Goal: Information Seeking & Learning: Learn about a topic

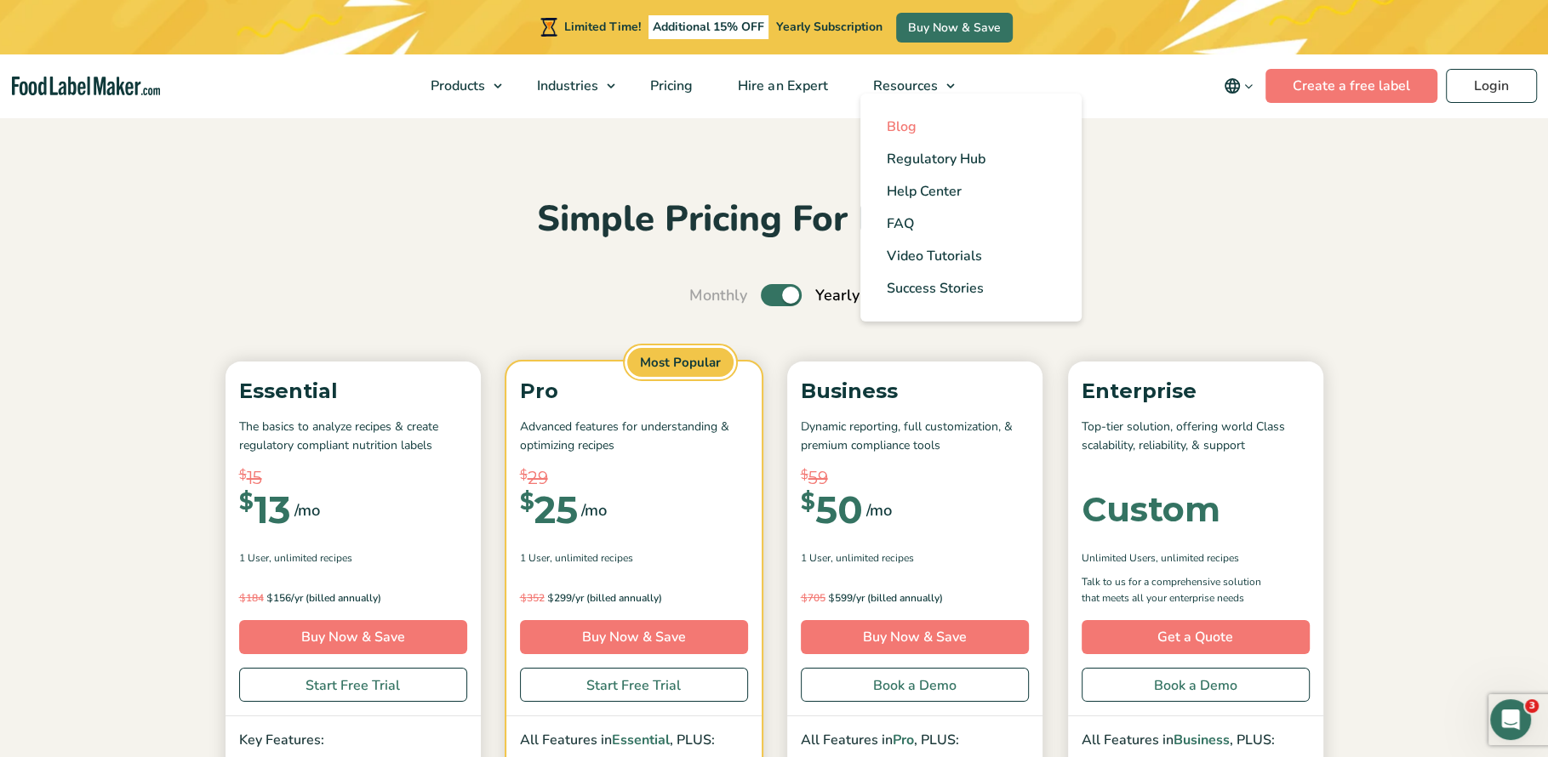
click at [900, 123] on span "Blog" at bounding box center [901, 126] width 30 height 19
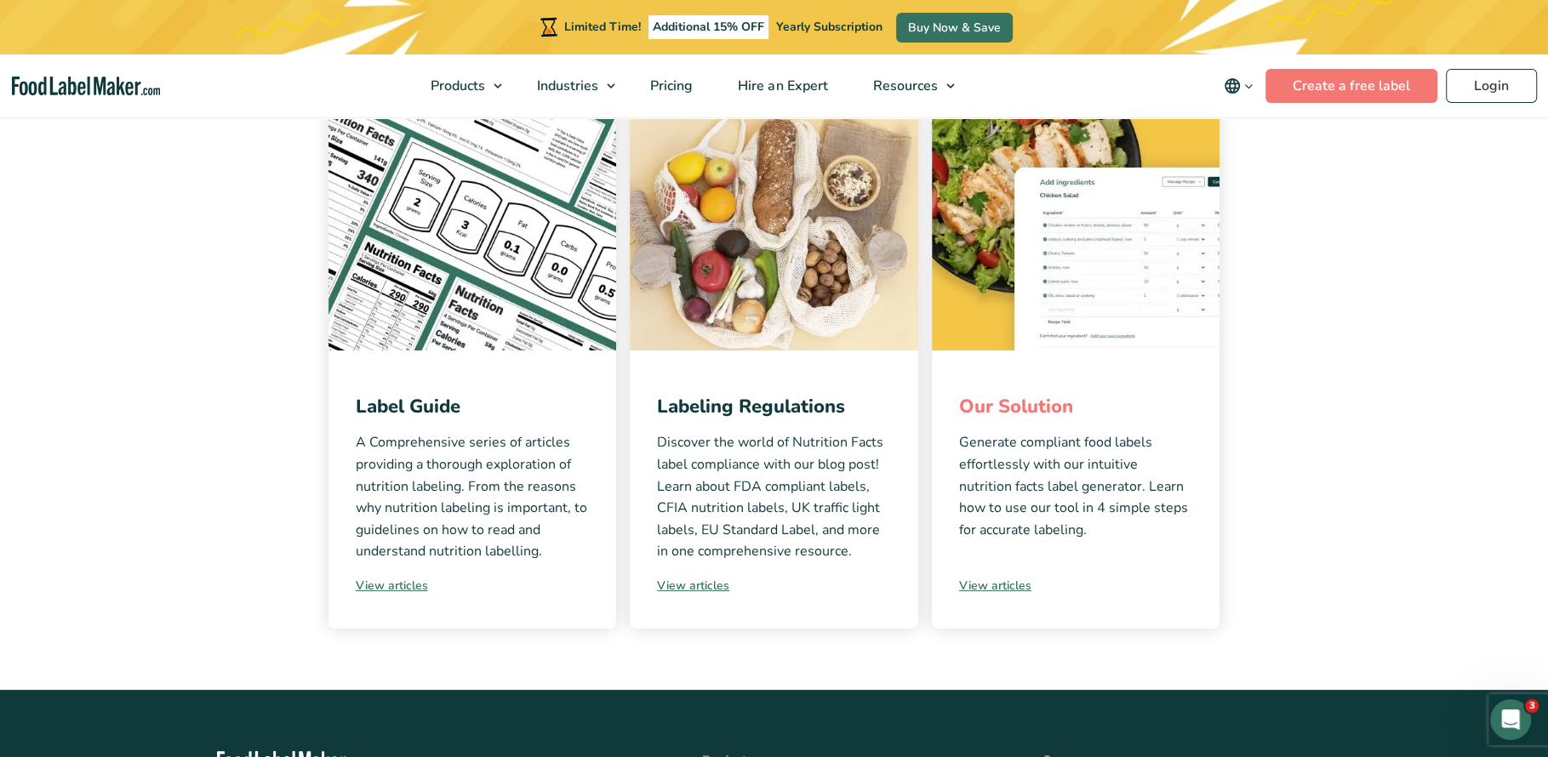
click at [985, 405] on link "Our Solution" at bounding box center [1016, 407] width 114 height 26
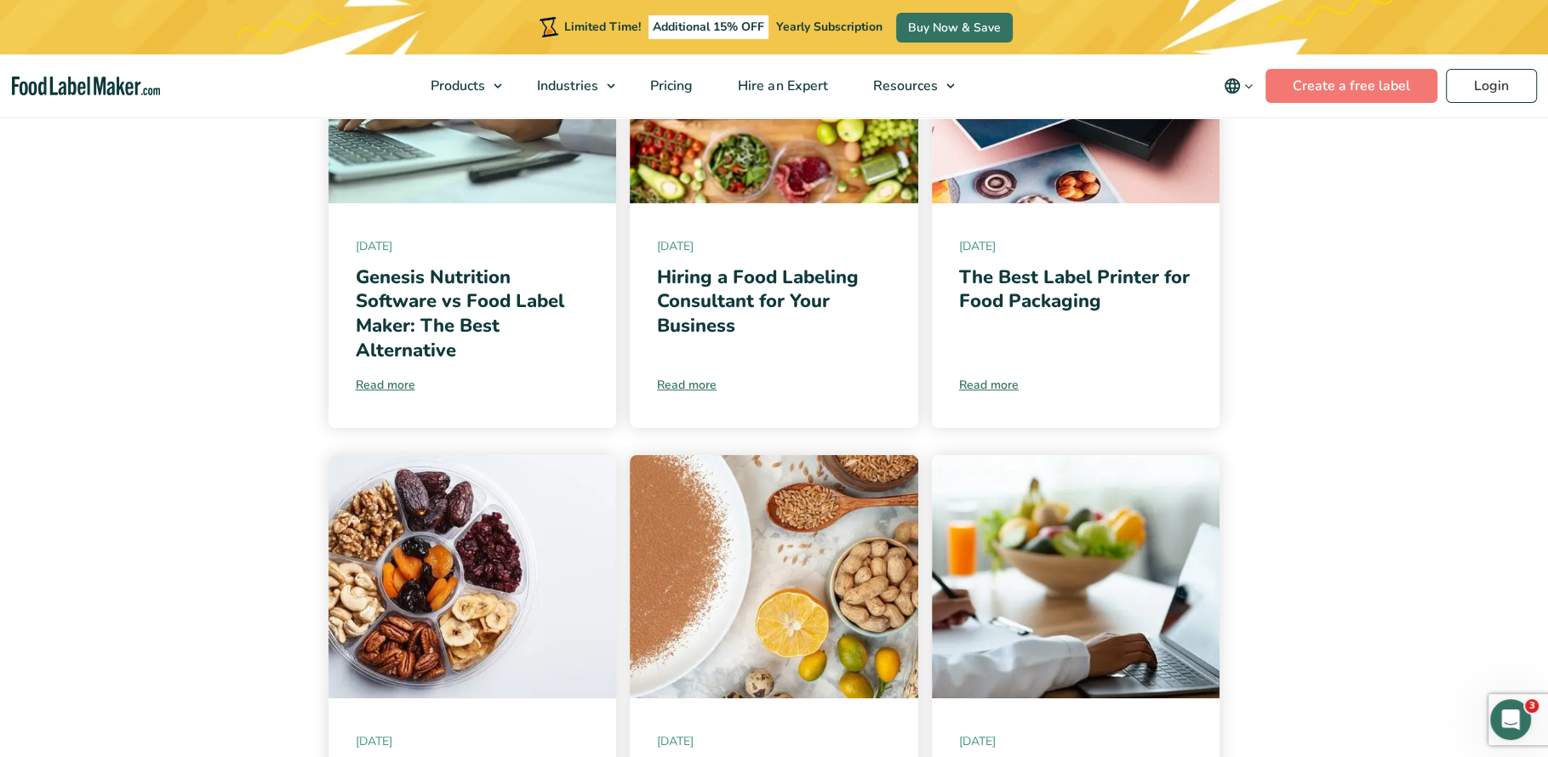
scroll to position [571, 0]
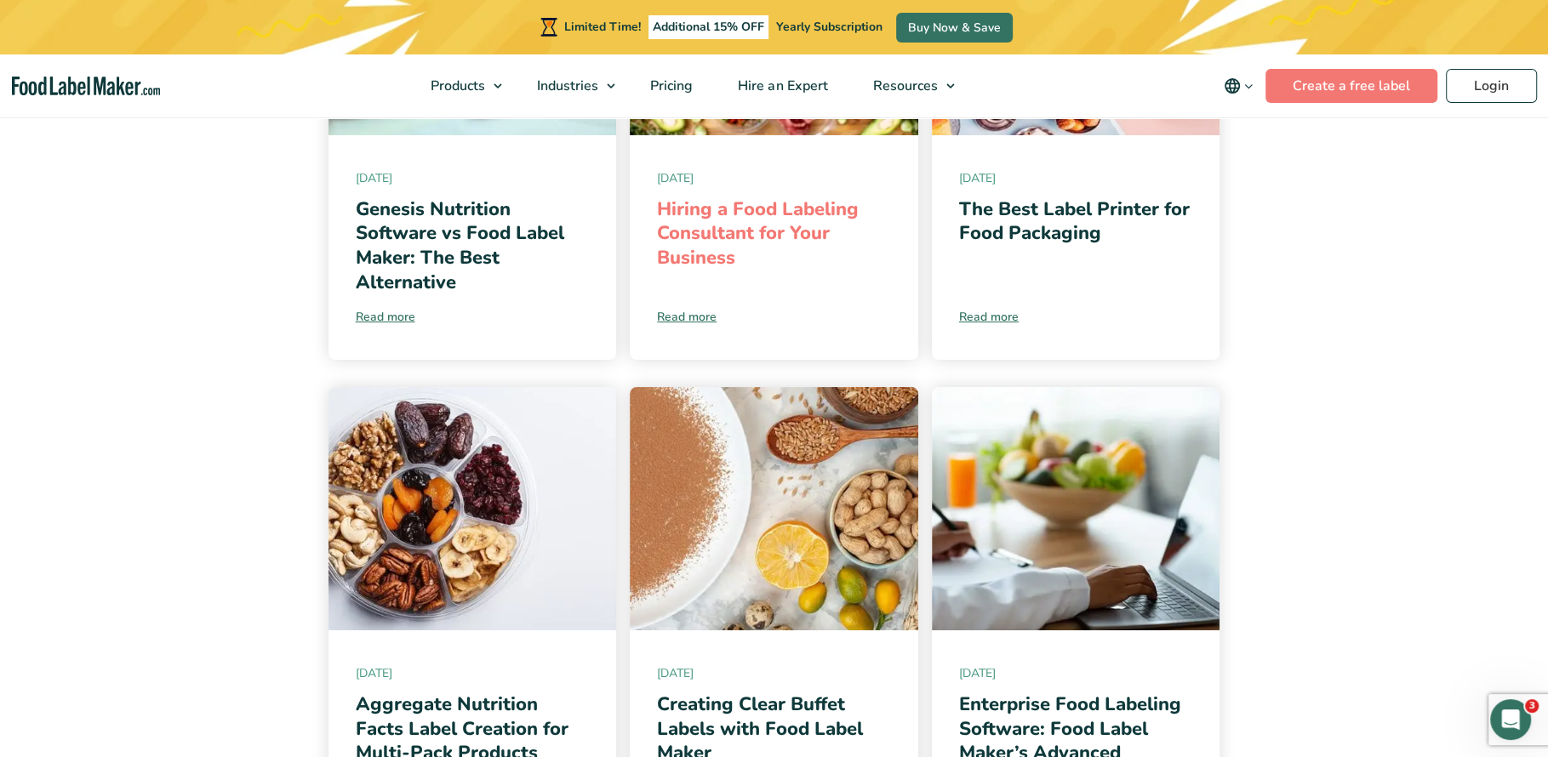
click at [695, 213] on link "Hiring a Food Labeling Consultant for Your Business" at bounding box center [758, 234] width 202 height 74
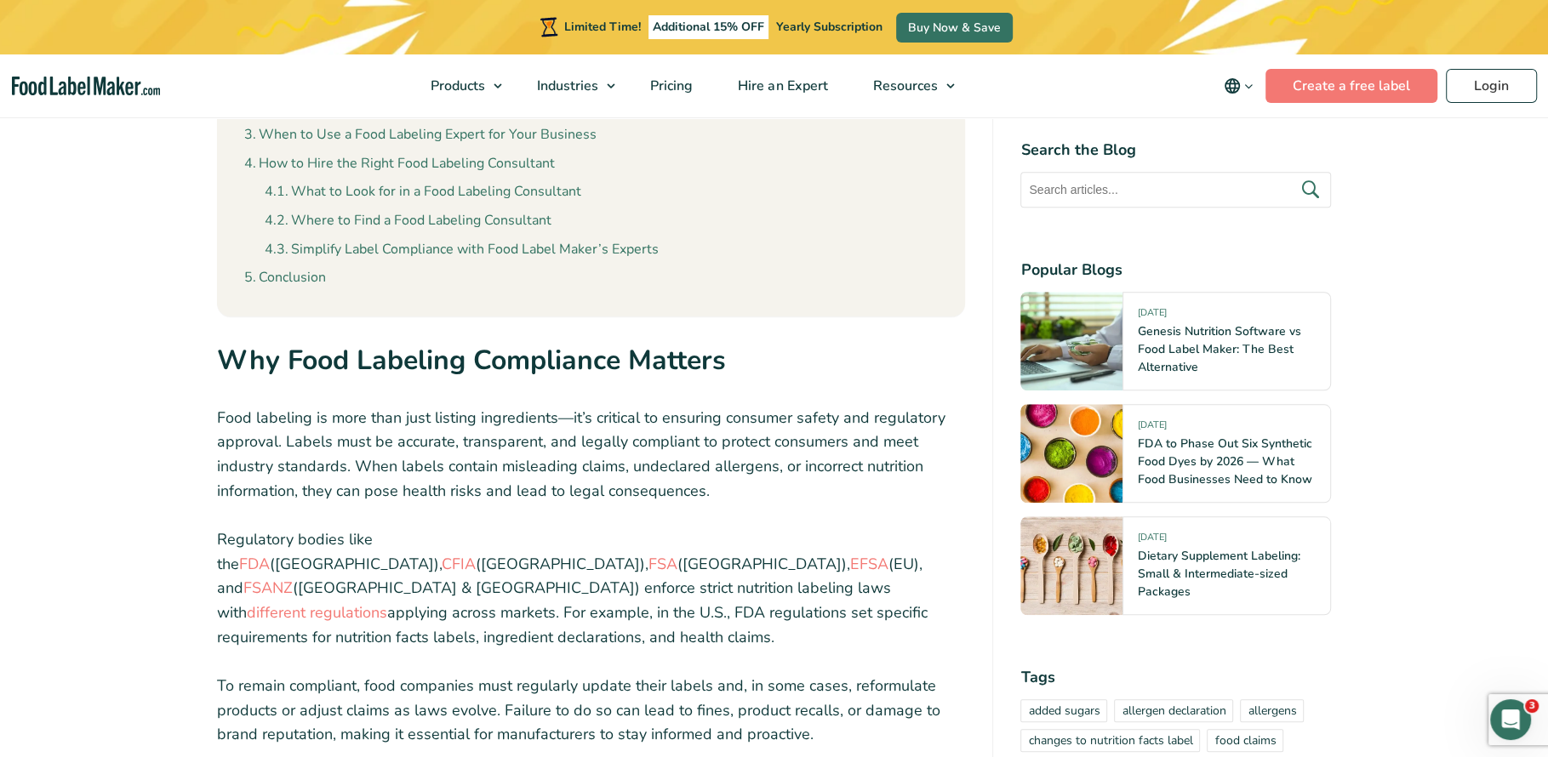
scroll to position [1718, 0]
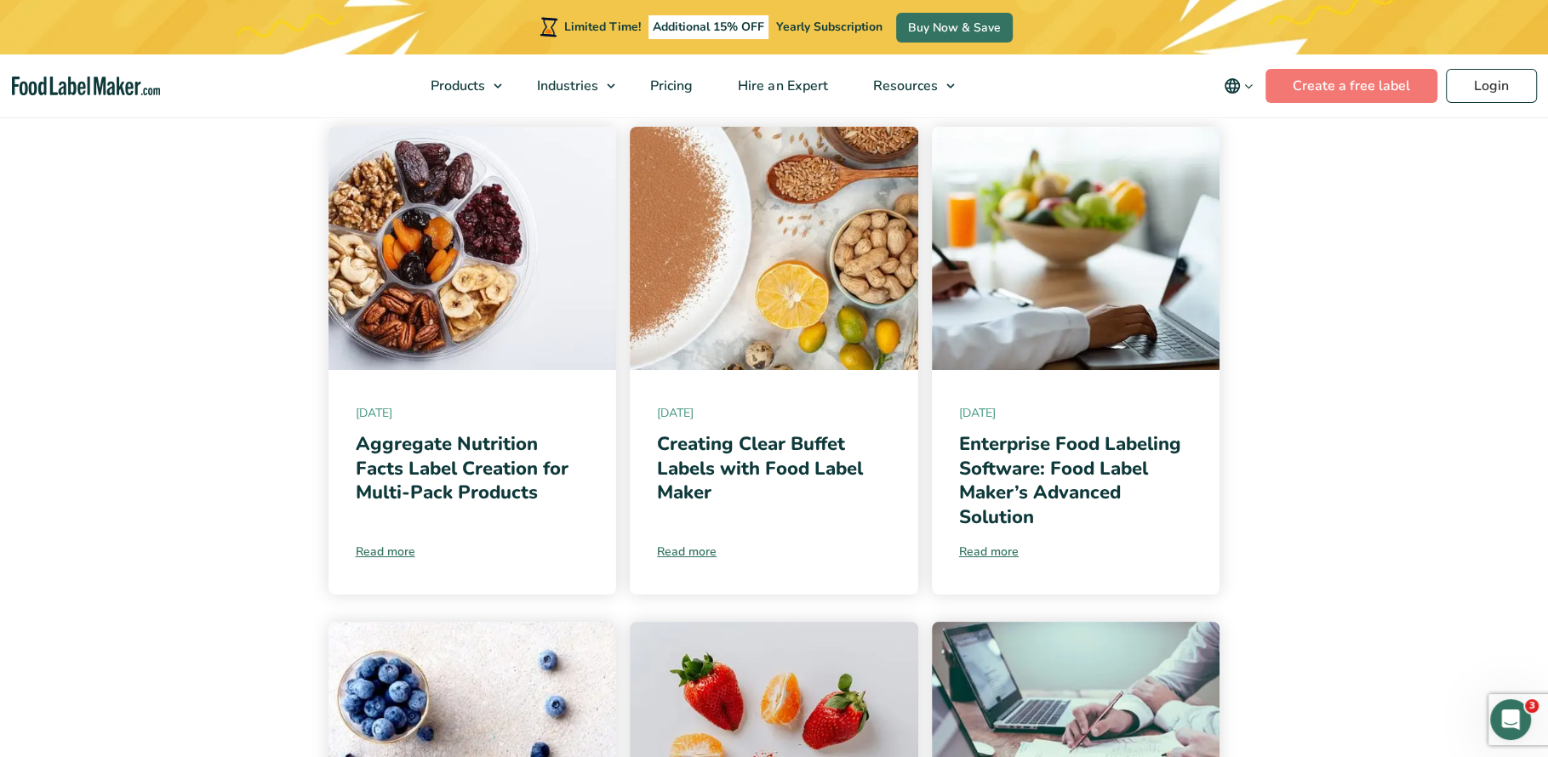
scroll to position [915, 0]
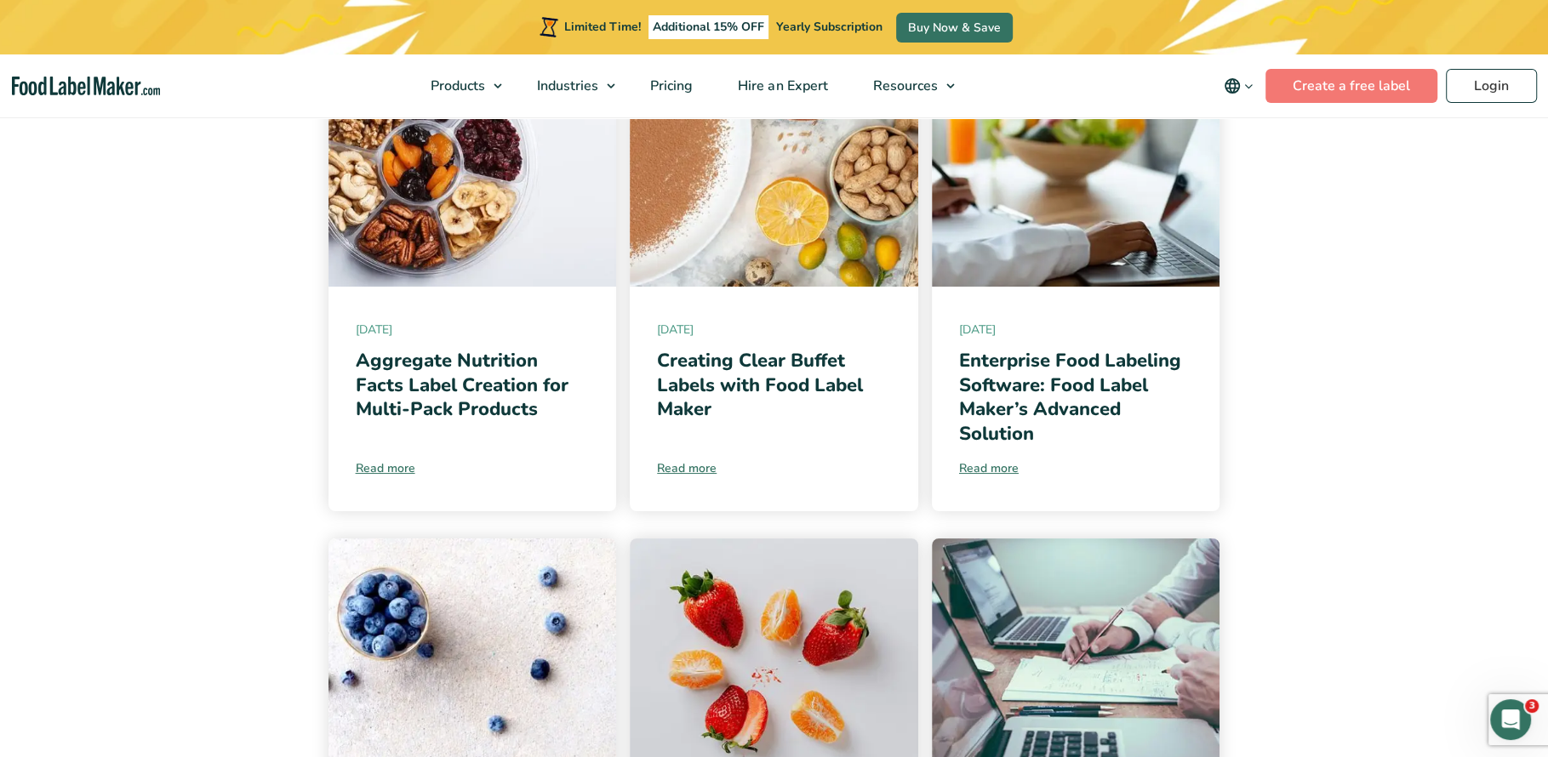
click at [254, 432] on div "12 August, 2025 Genesis Nutrition Software vs Food Label Maker: The Best Altern…" at bounding box center [774, 556] width 1141 height 2084
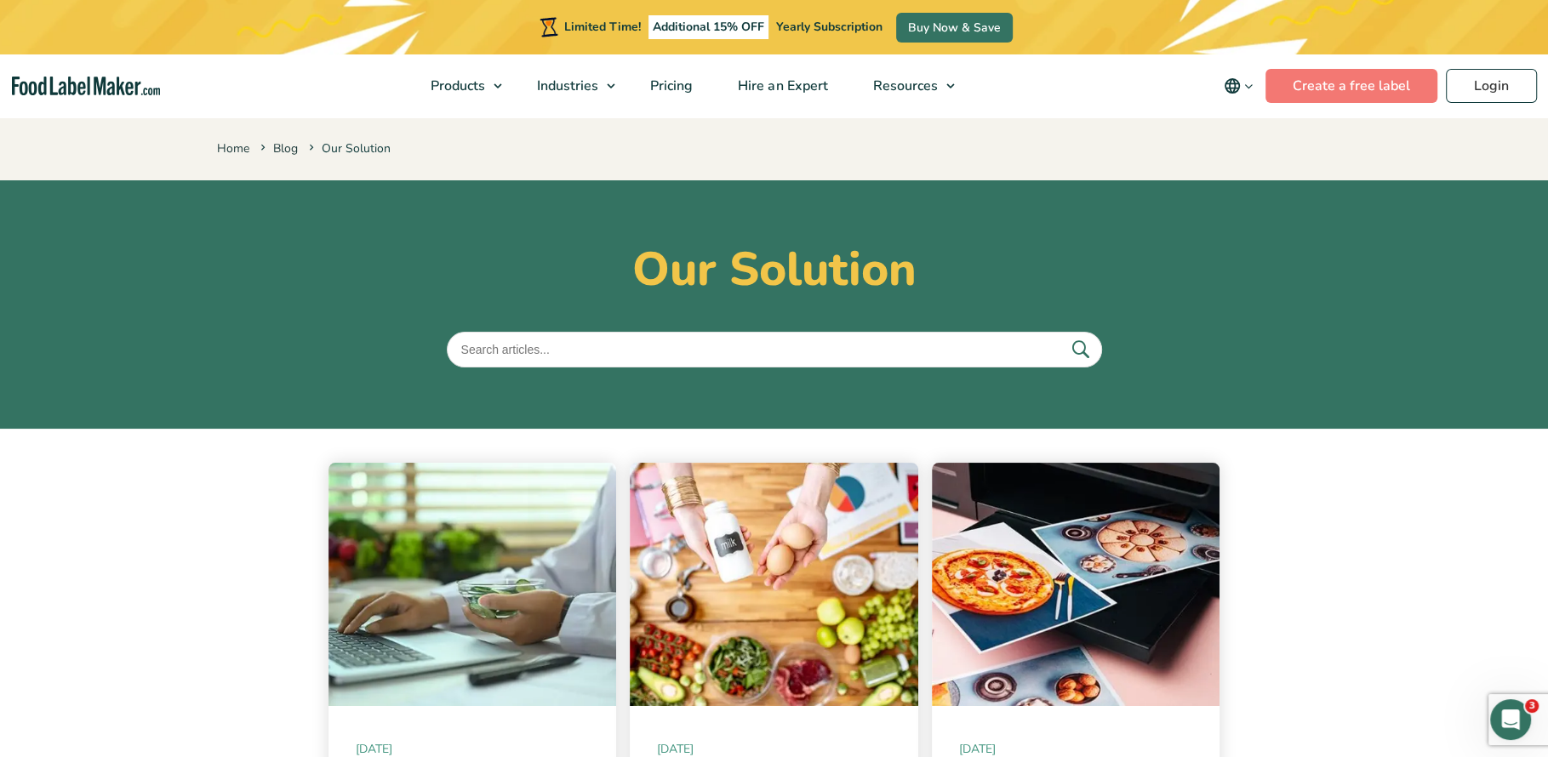
click at [103, 92] on img "main navigation" at bounding box center [86, 87] width 149 height 20
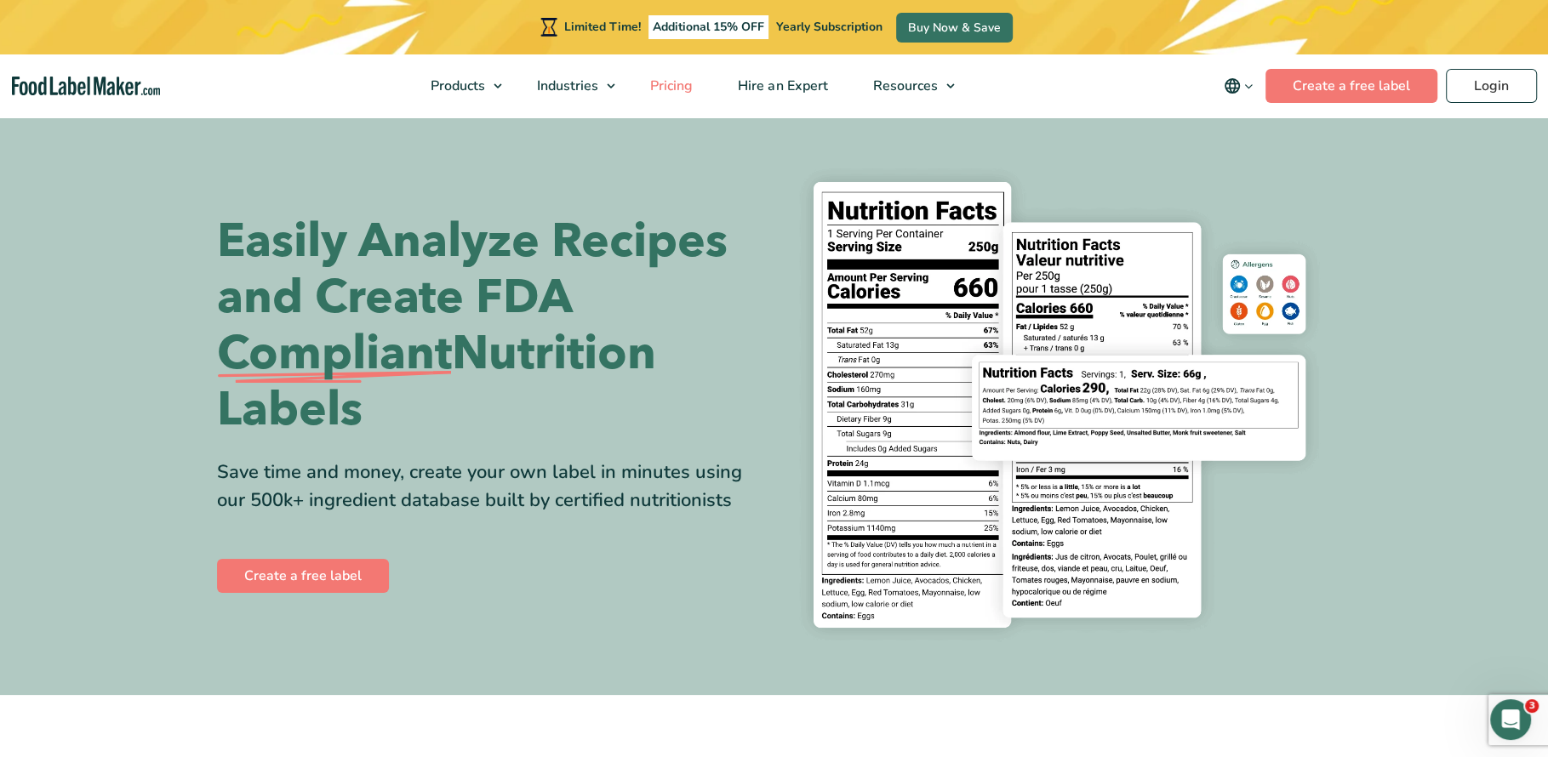
click at [673, 86] on span "Pricing" at bounding box center [669, 86] width 49 height 19
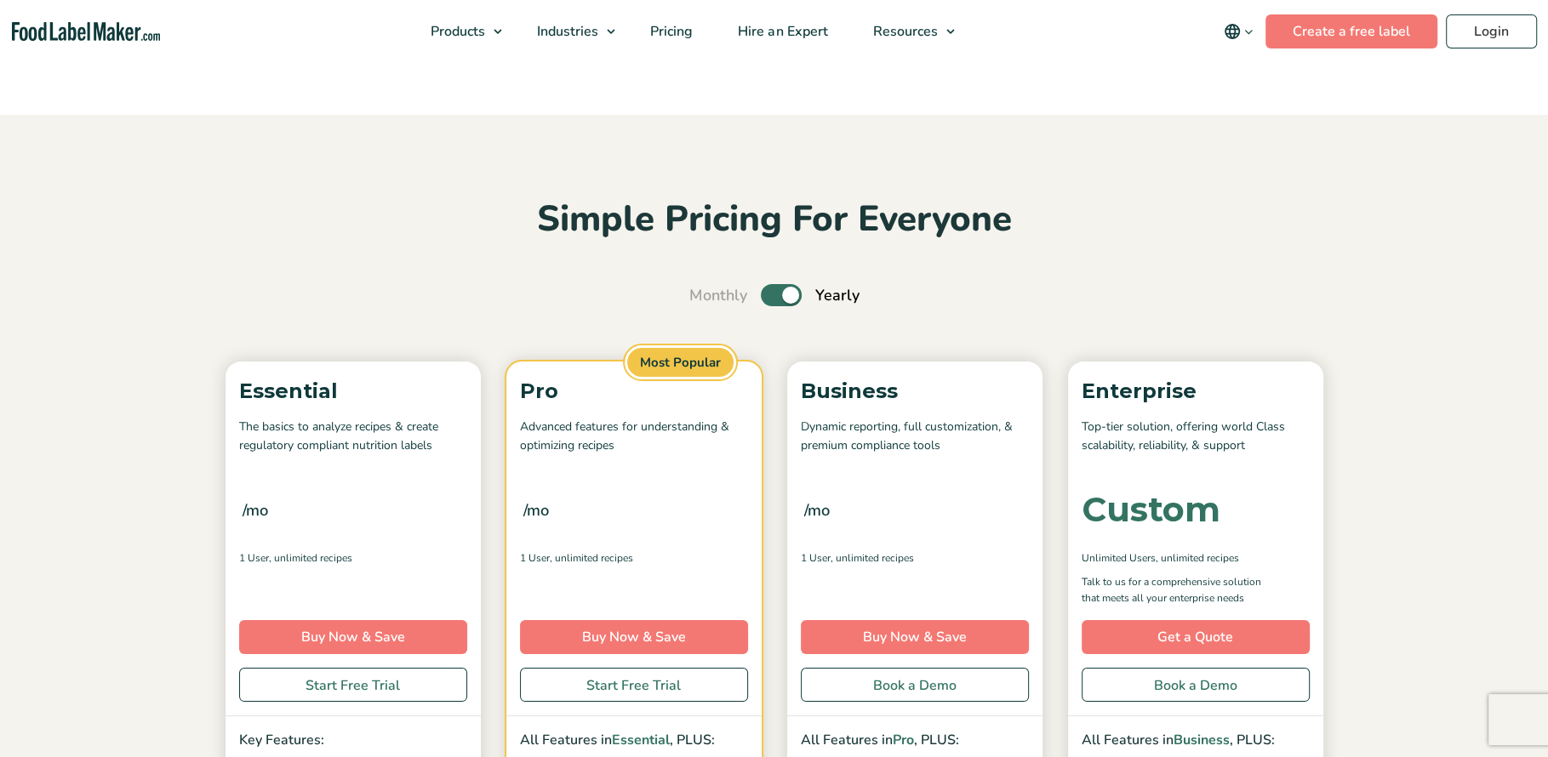
click at [66, 38] on img "main navigation" at bounding box center [86, 32] width 149 height 20
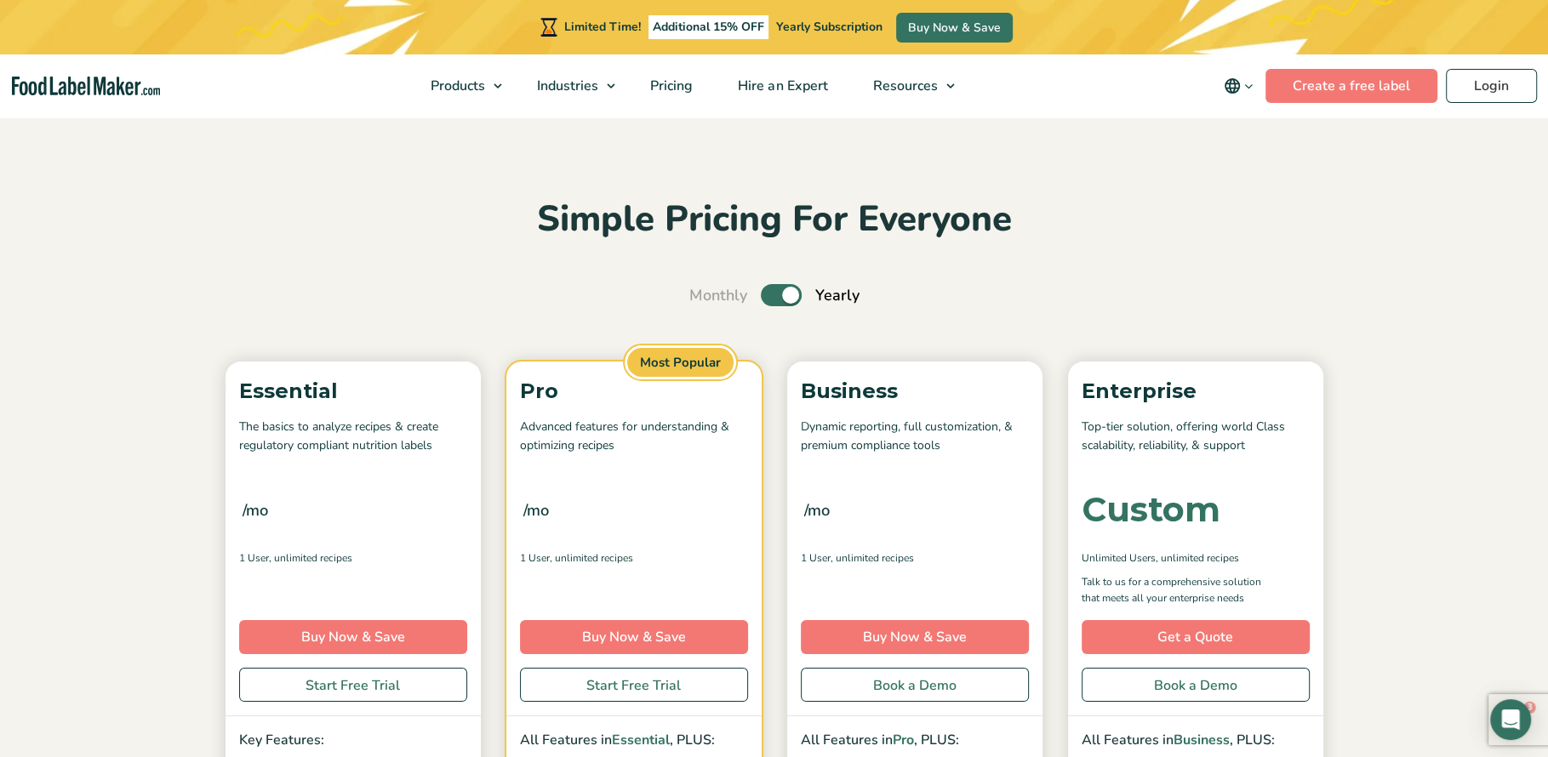
click at [100, 91] on img "main navigation" at bounding box center [86, 87] width 149 height 20
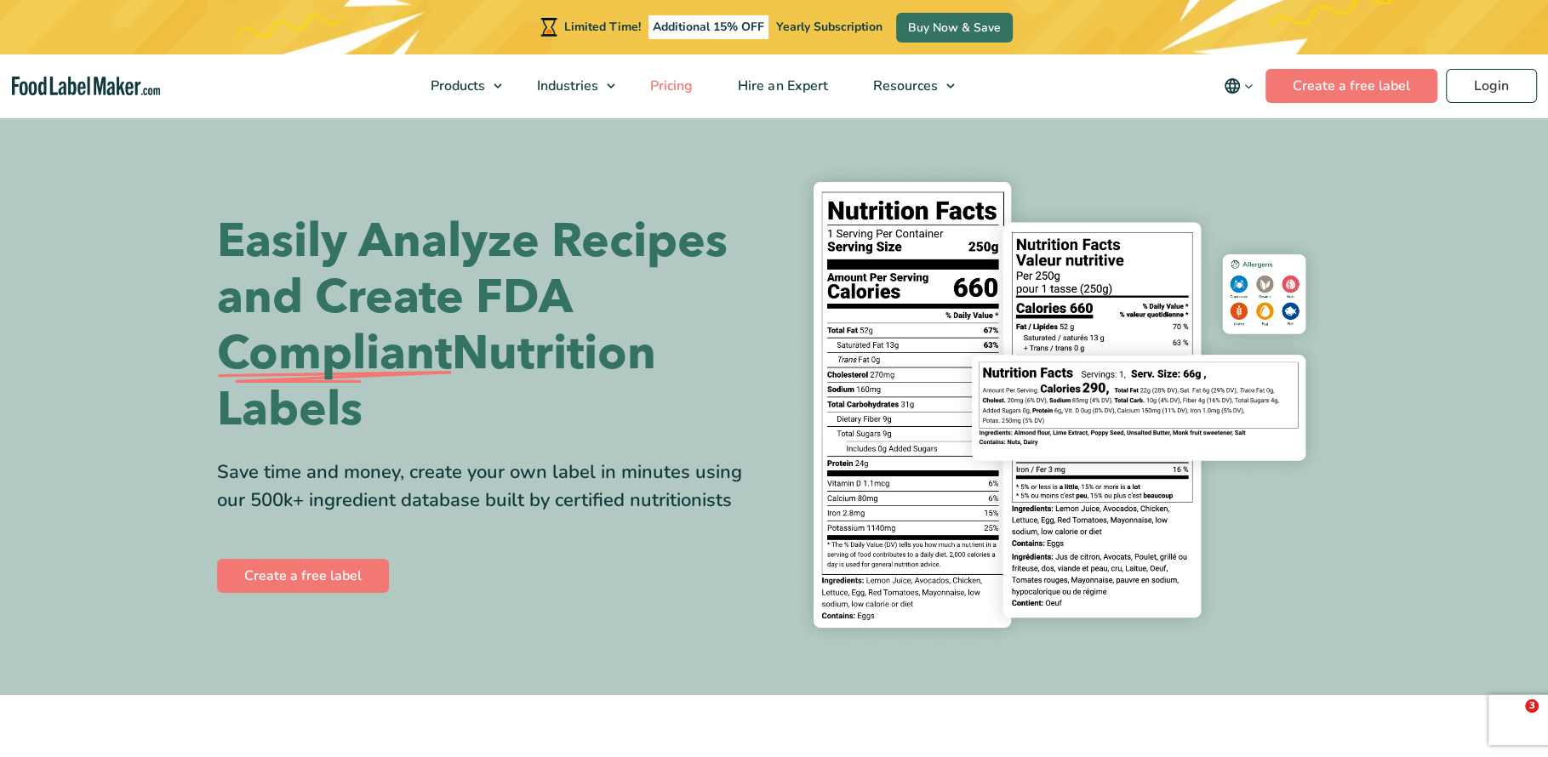
click at [671, 89] on span "Pricing" at bounding box center [669, 86] width 49 height 19
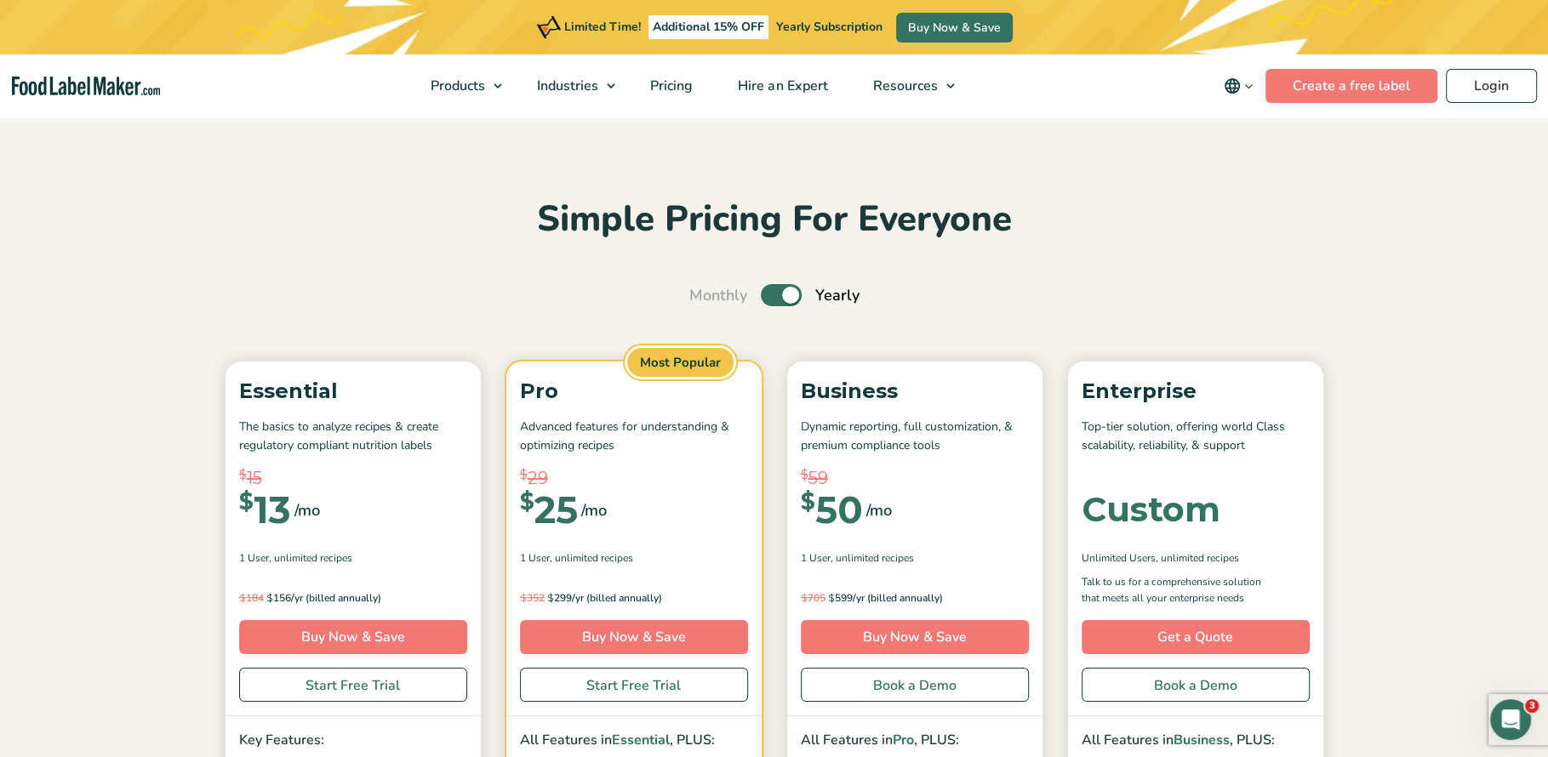
click at [1179, 309] on div "Simple Pricing For Everyone Monthly Toggle Yearly (6 Month Free + 2 Free Nutrit…" at bounding box center [774, 629] width 1141 height 865
click at [179, 151] on section "Simple Pricing For Everyone Monthly Toggle Yearly (6 Month Free + 2 Free Nutrit…" at bounding box center [774, 629] width 1548 height 1028
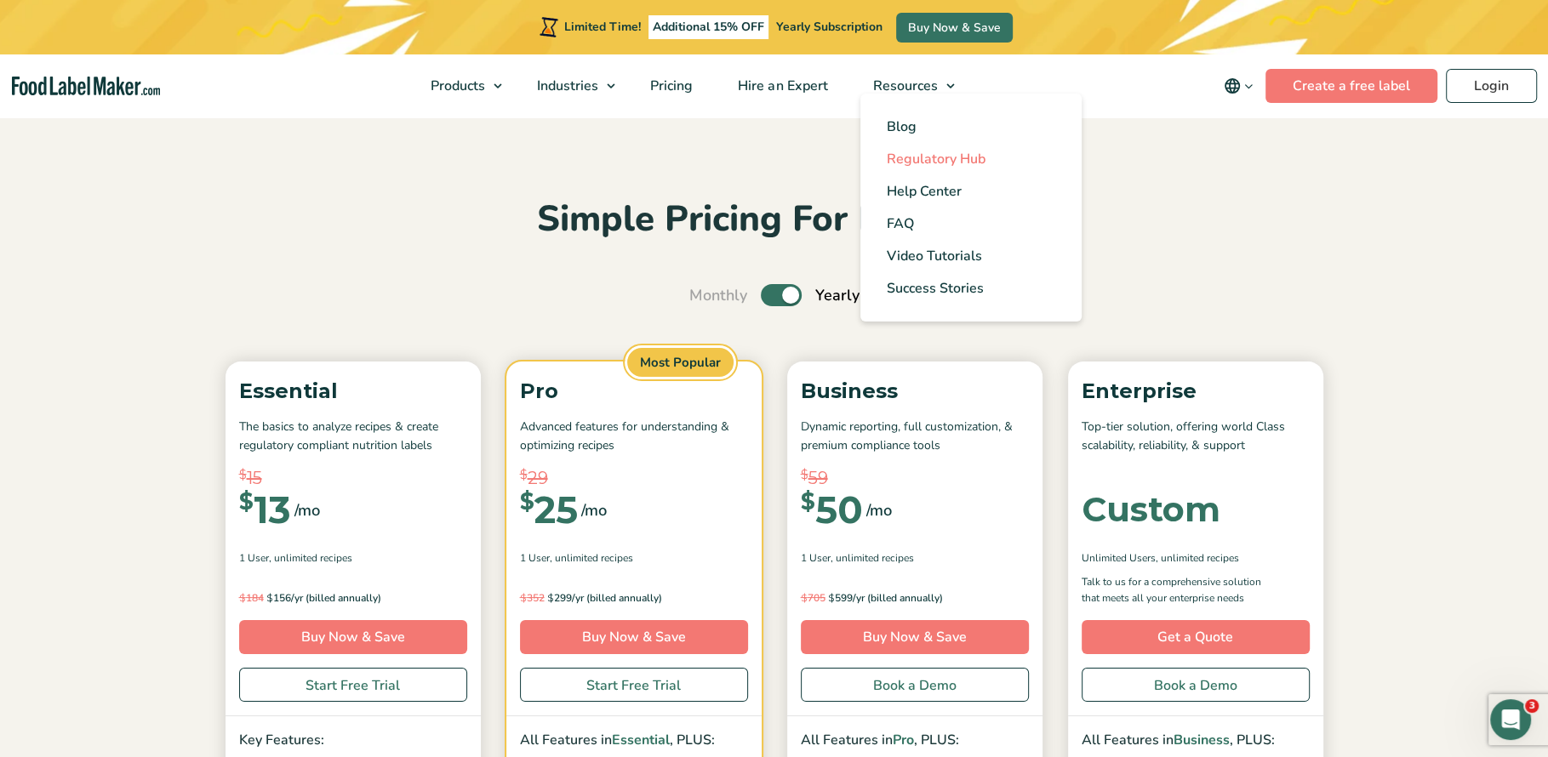
click at [898, 155] on span "Regulatory Hub" at bounding box center [935, 159] width 99 height 19
click at [906, 124] on span "Blog" at bounding box center [901, 126] width 30 height 19
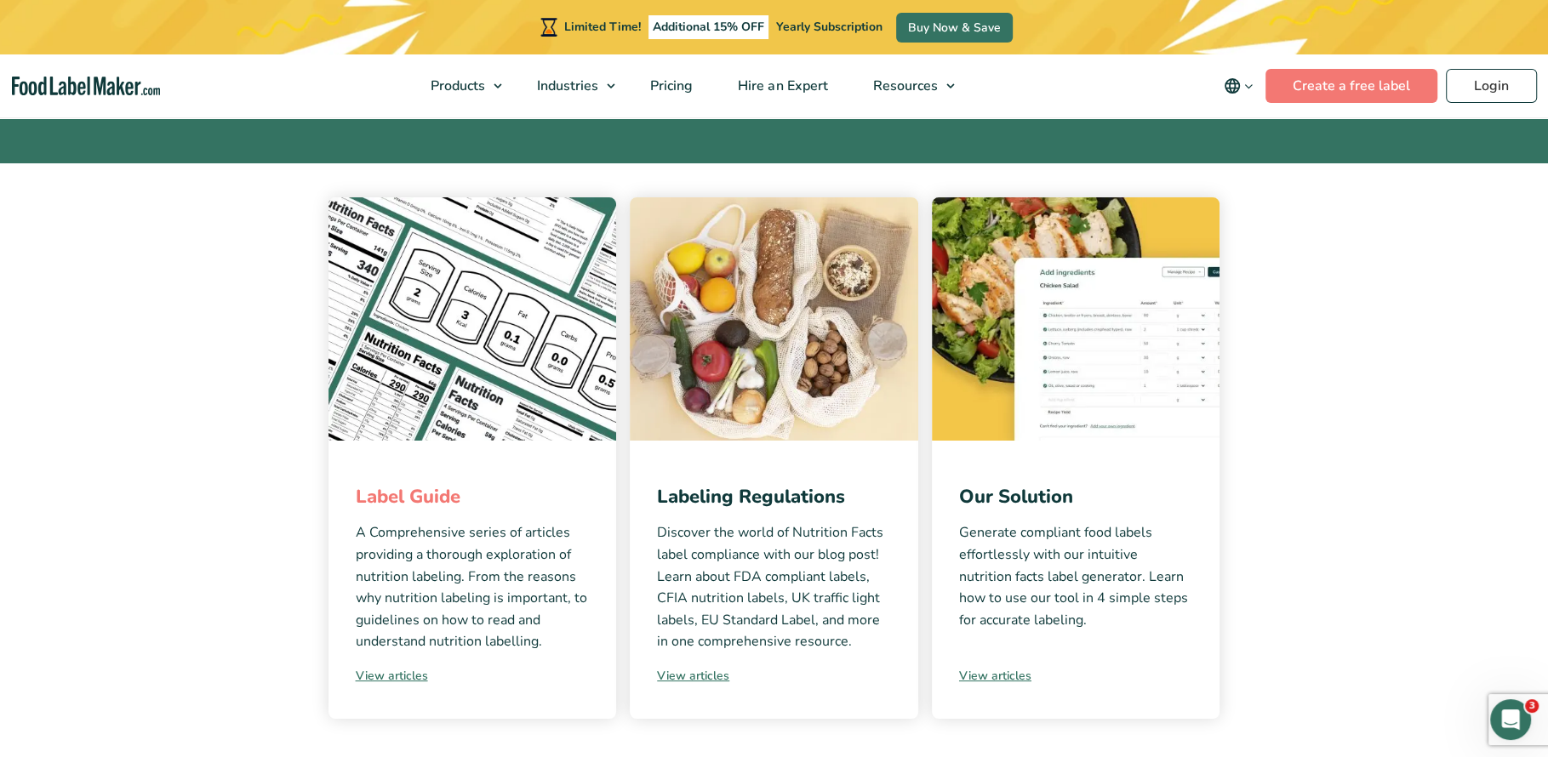
click at [419, 494] on link "Label Guide" at bounding box center [408, 497] width 105 height 26
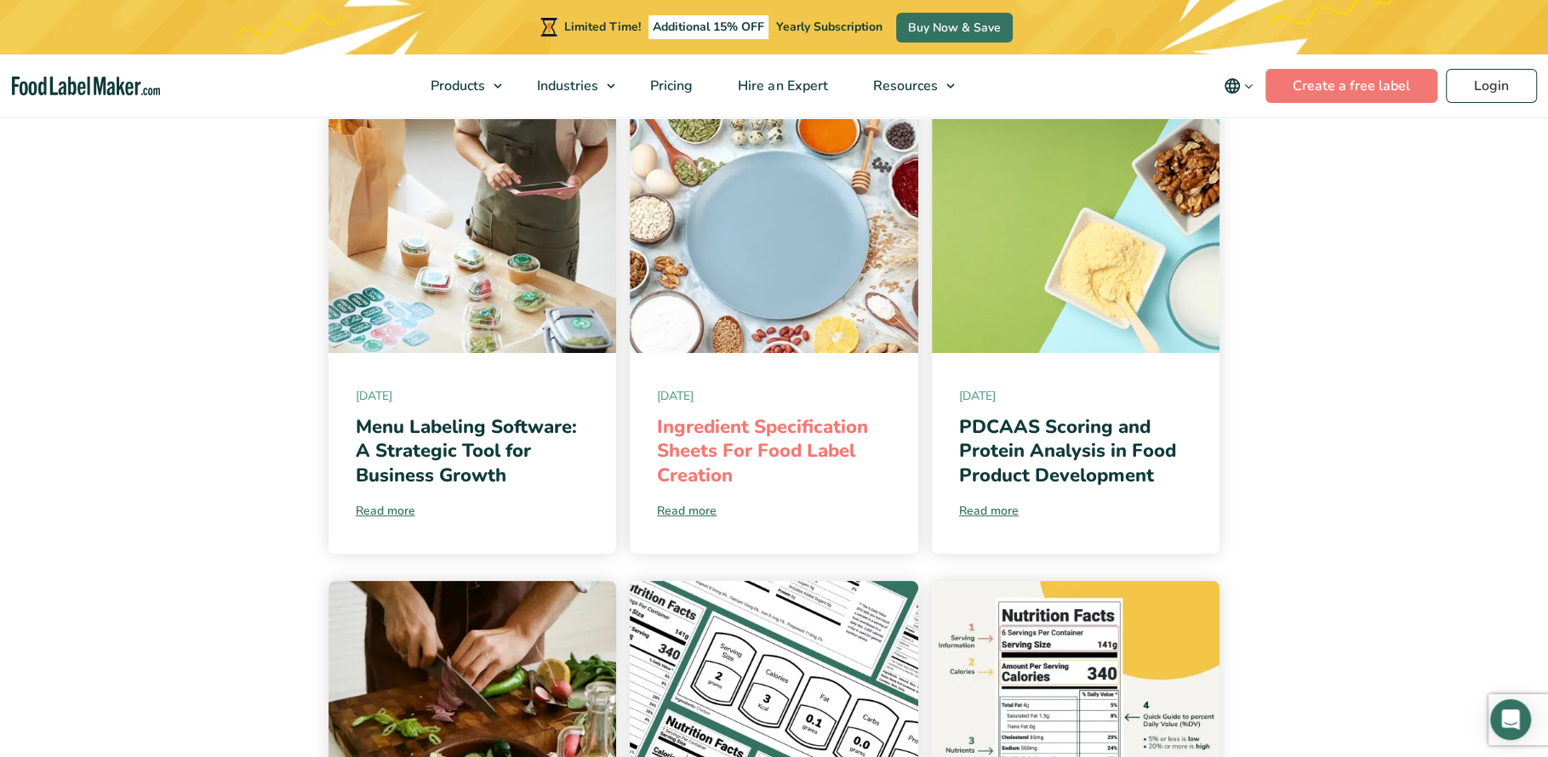
click at [687, 430] on link "Ingredient Specification Sheets For Food Label Creation" at bounding box center [762, 451] width 211 height 74
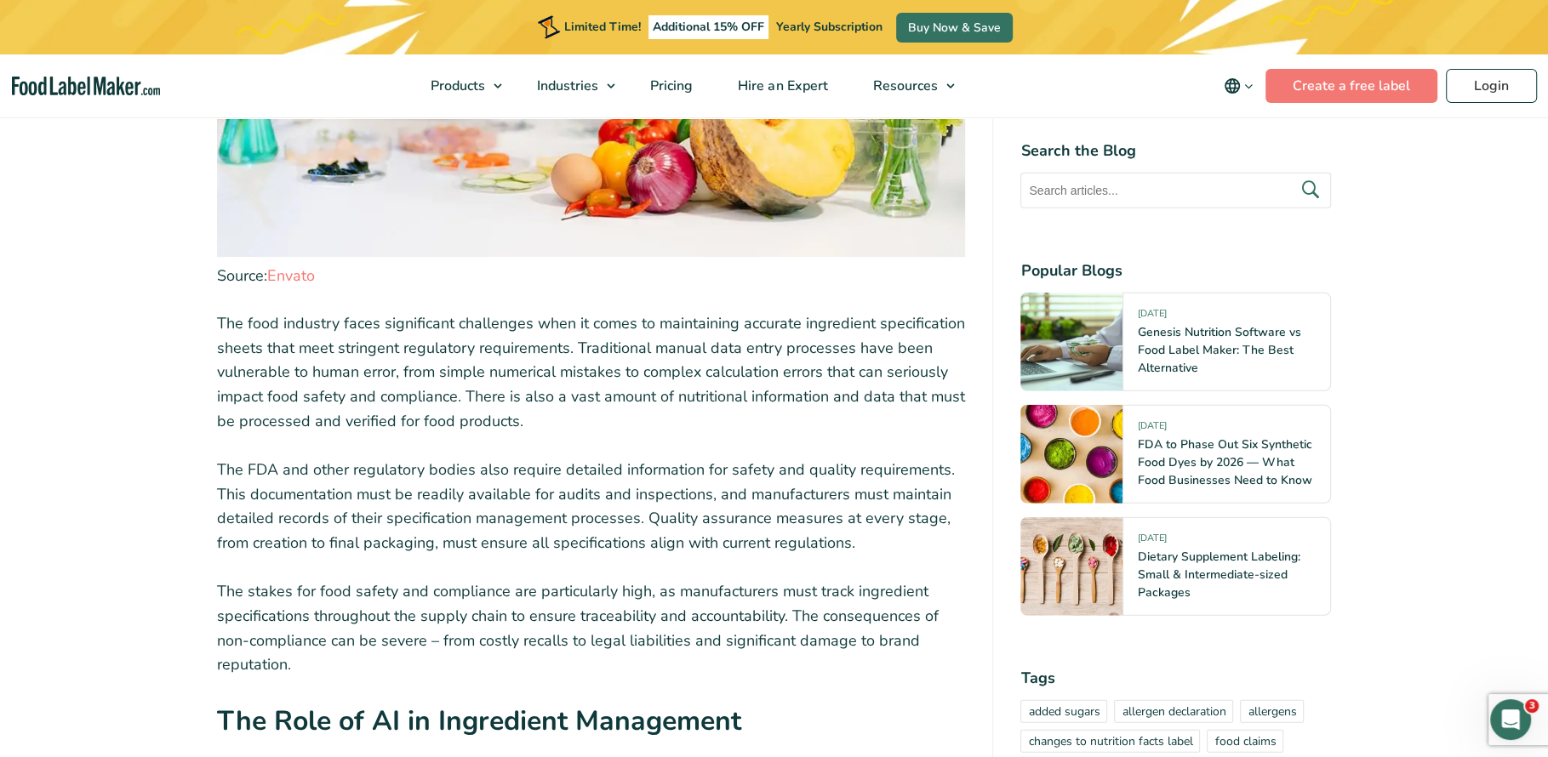
scroll to position [4068, 0]
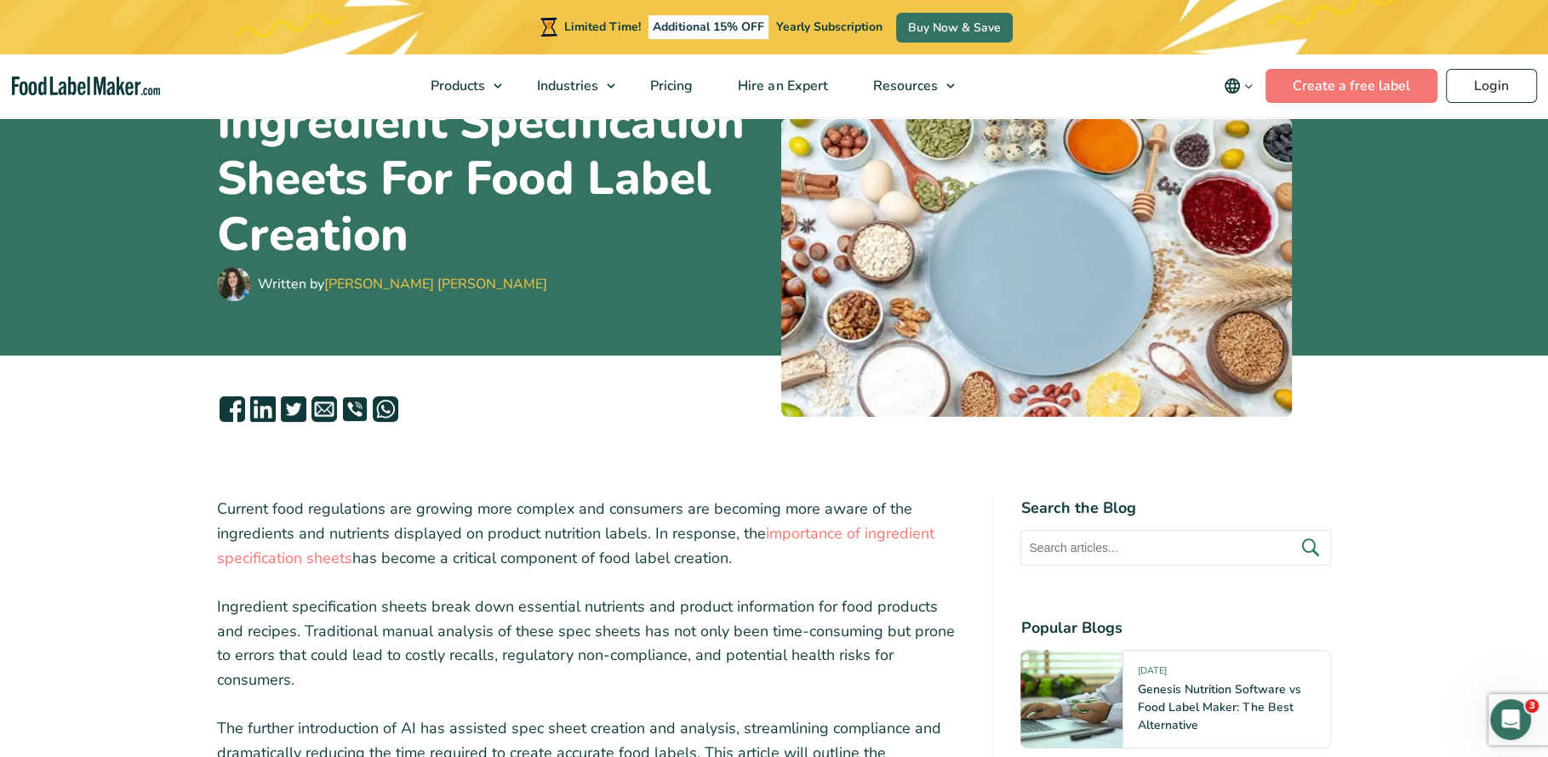
scroll to position [0, 0]
